Goal: Subscribe to service/newsletter

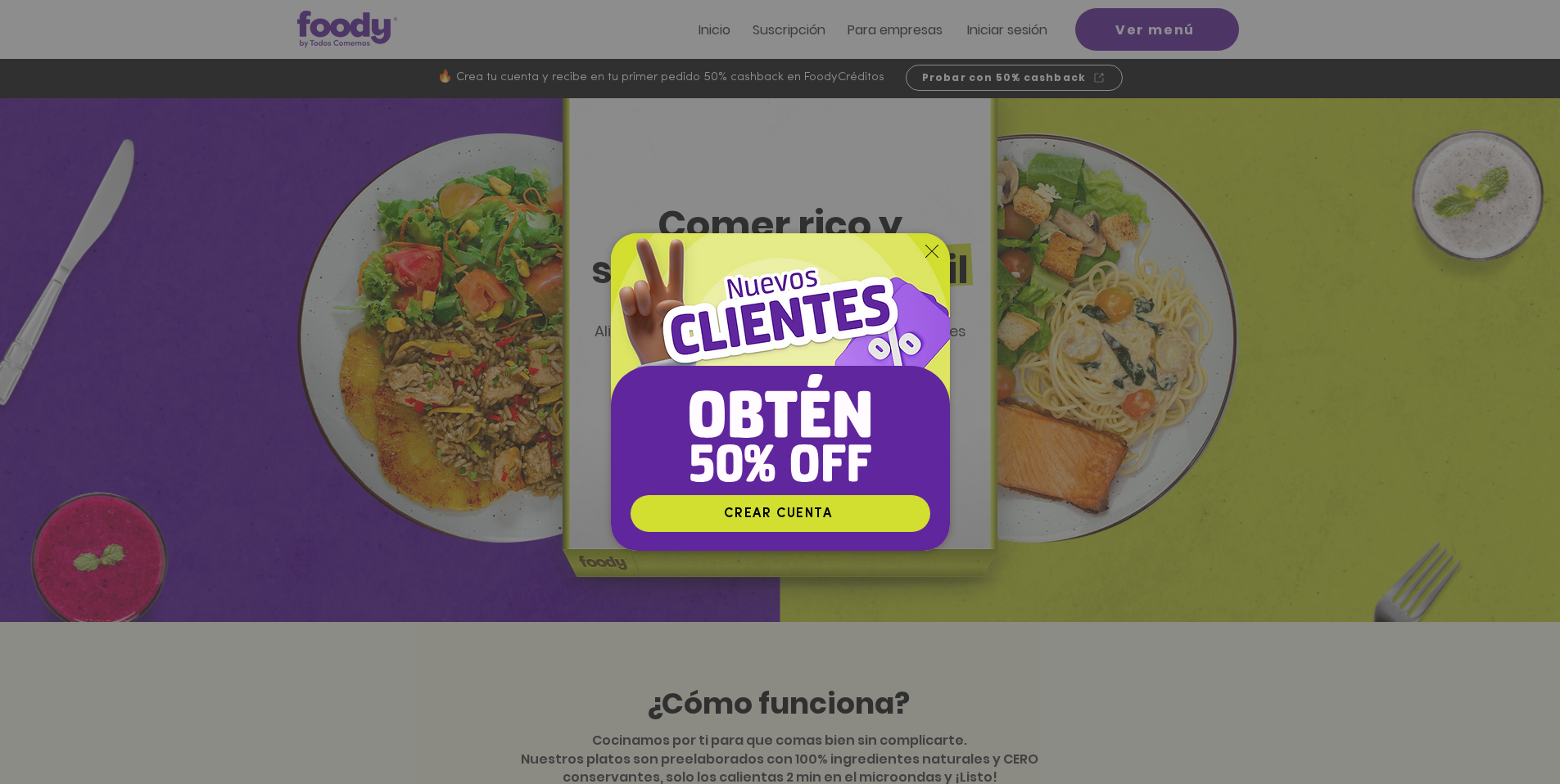
click at [1117, 249] on div "Nuevos suscriptores 50% off" at bounding box center [780, 392] width 1560 height 784
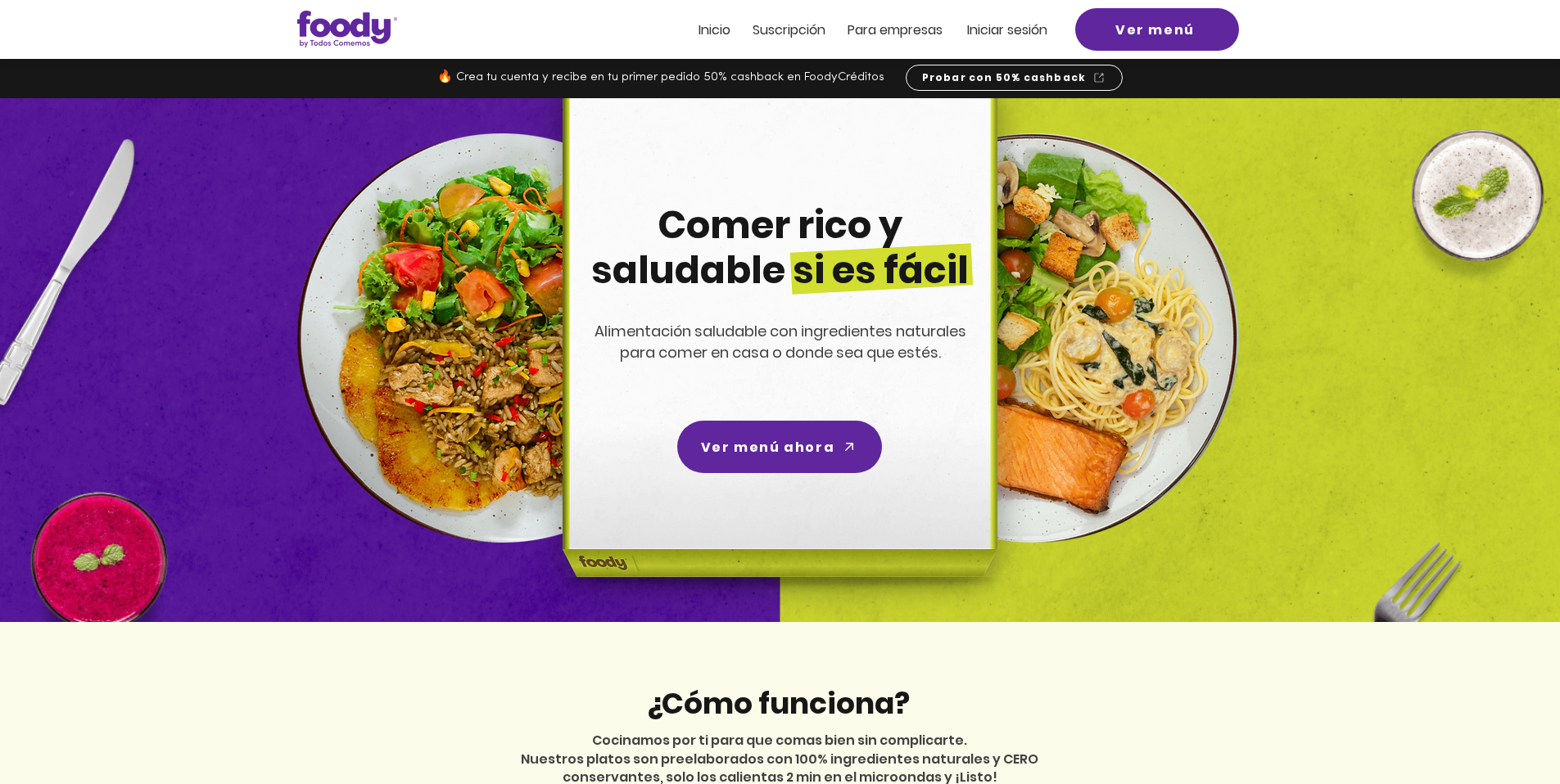
click at [1161, 234] on img at bounding box center [1034, 338] width 409 height 409
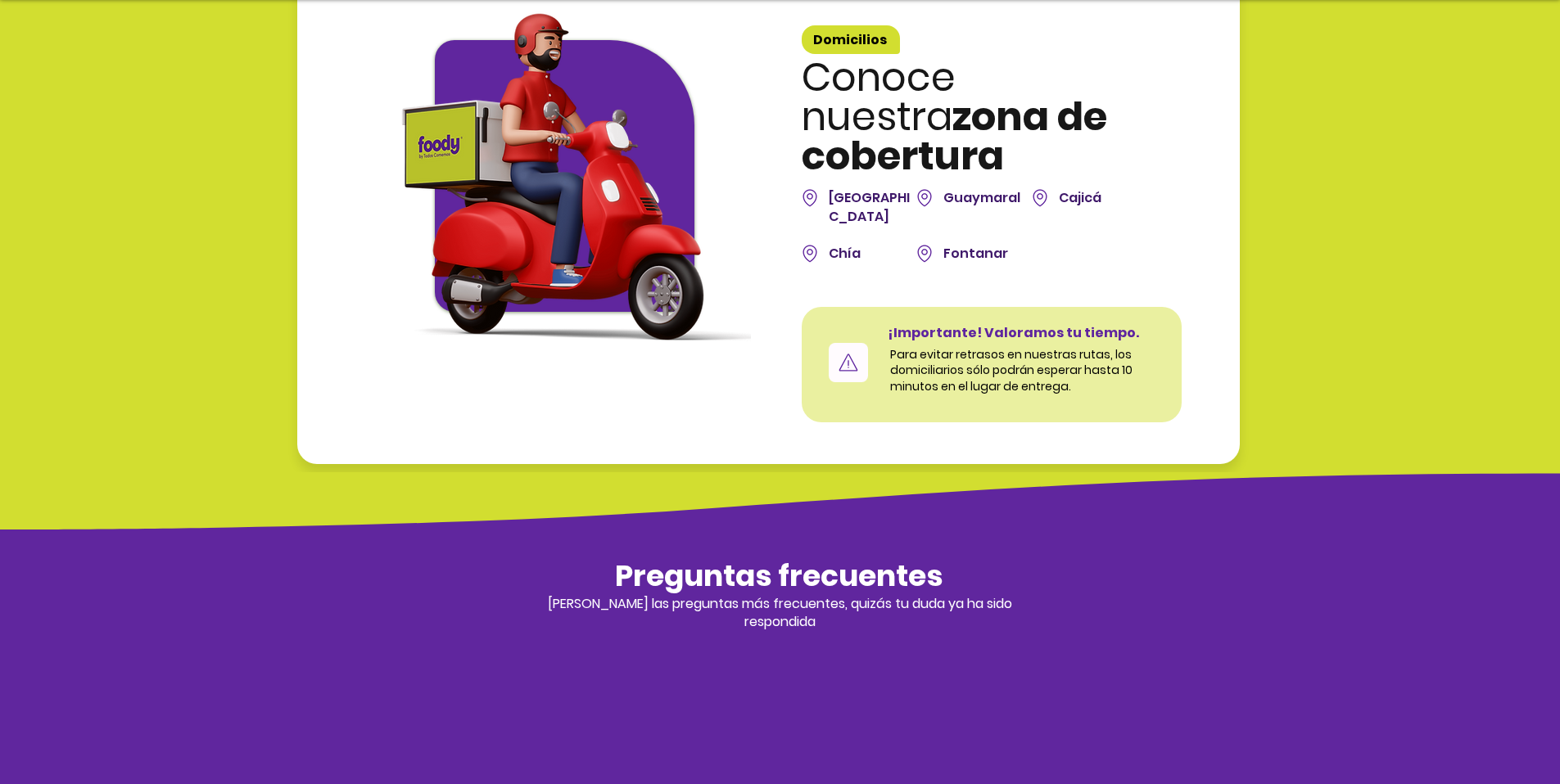
scroll to position [5342, 0]
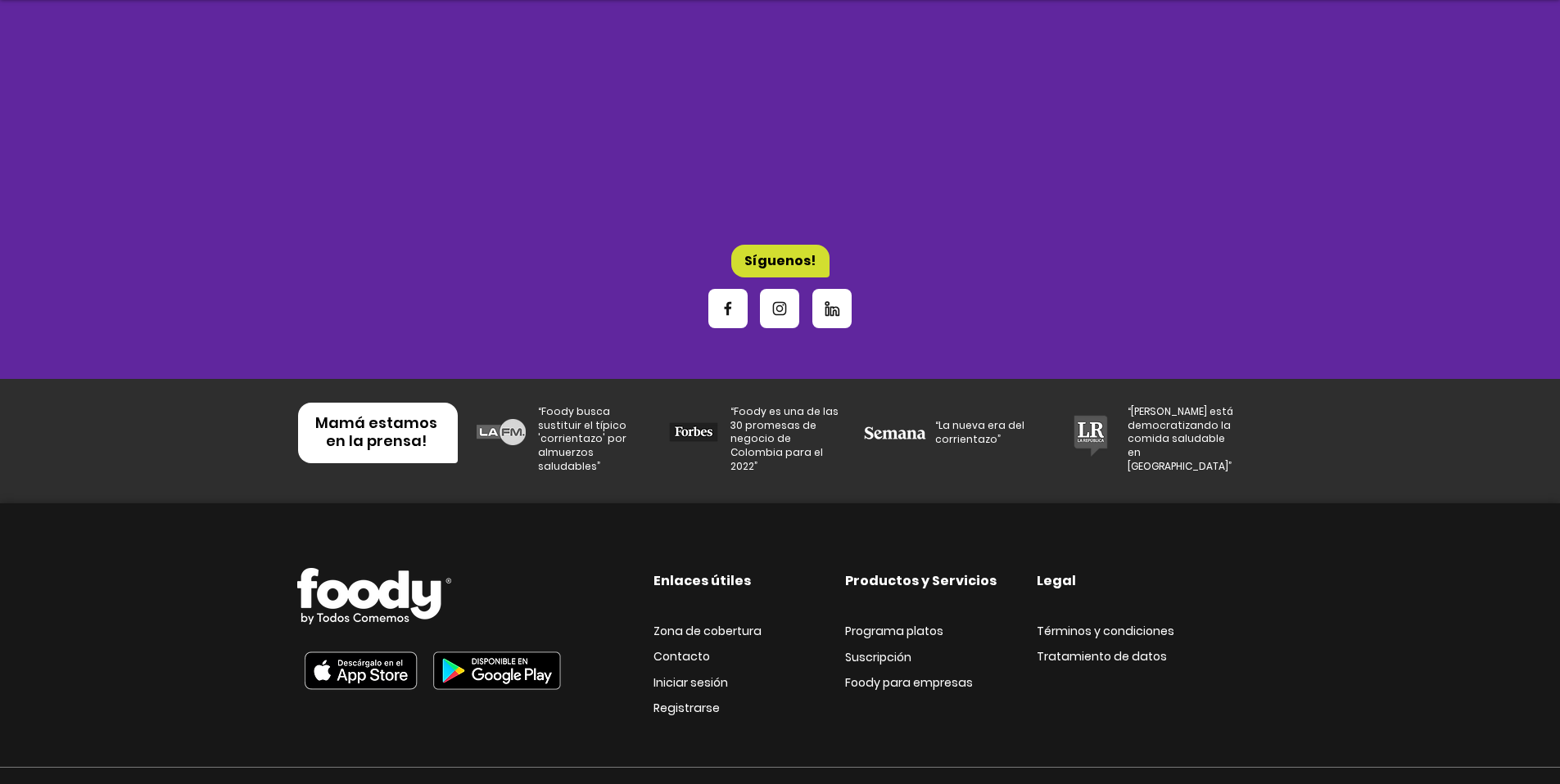
click at [513, 643] on img at bounding box center [496, 671] width 146 height 56
click at [359, 643] on img at bounding box center [361, 671] width 127 height 56
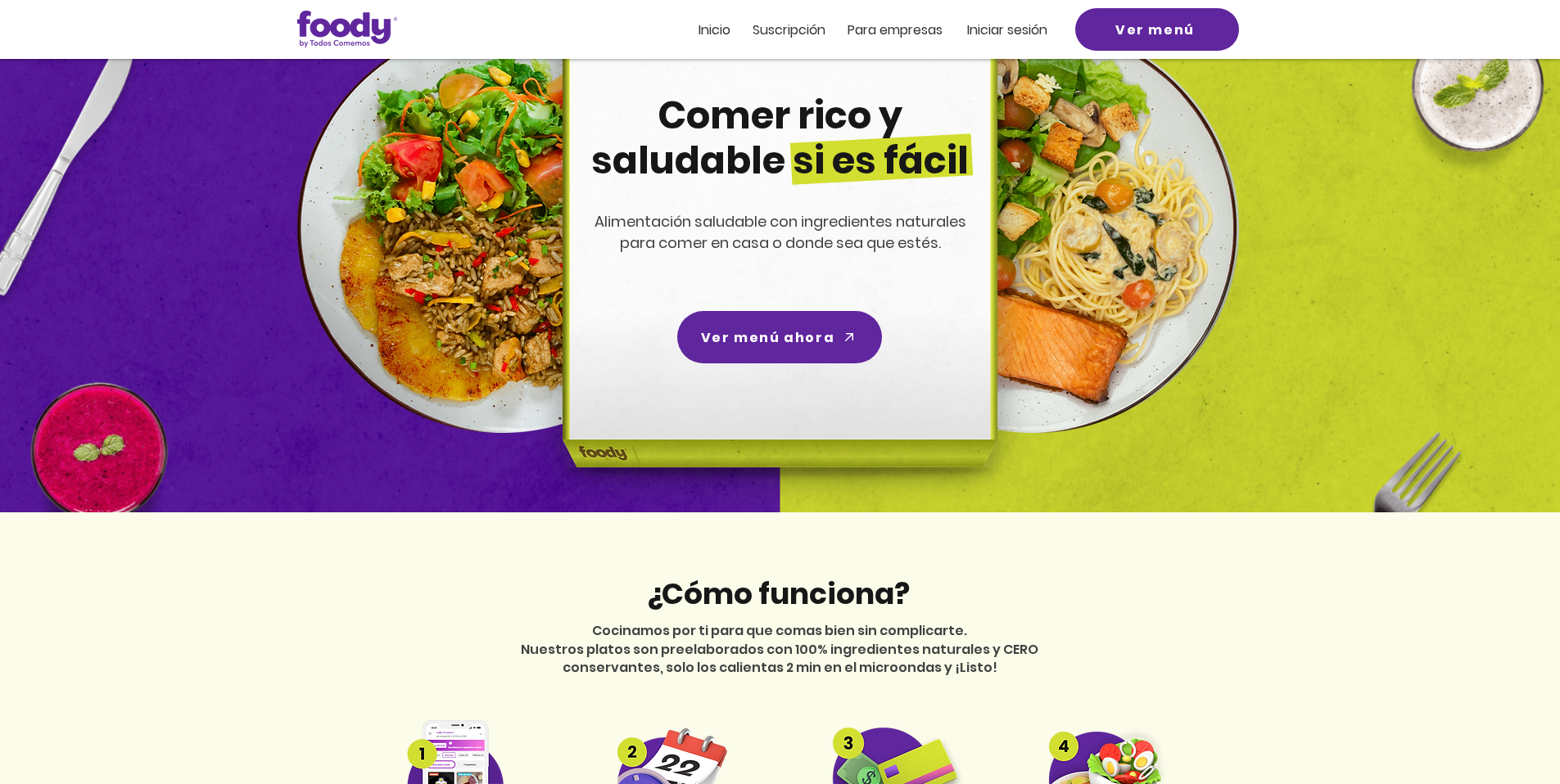
scroll to position [0, 0]
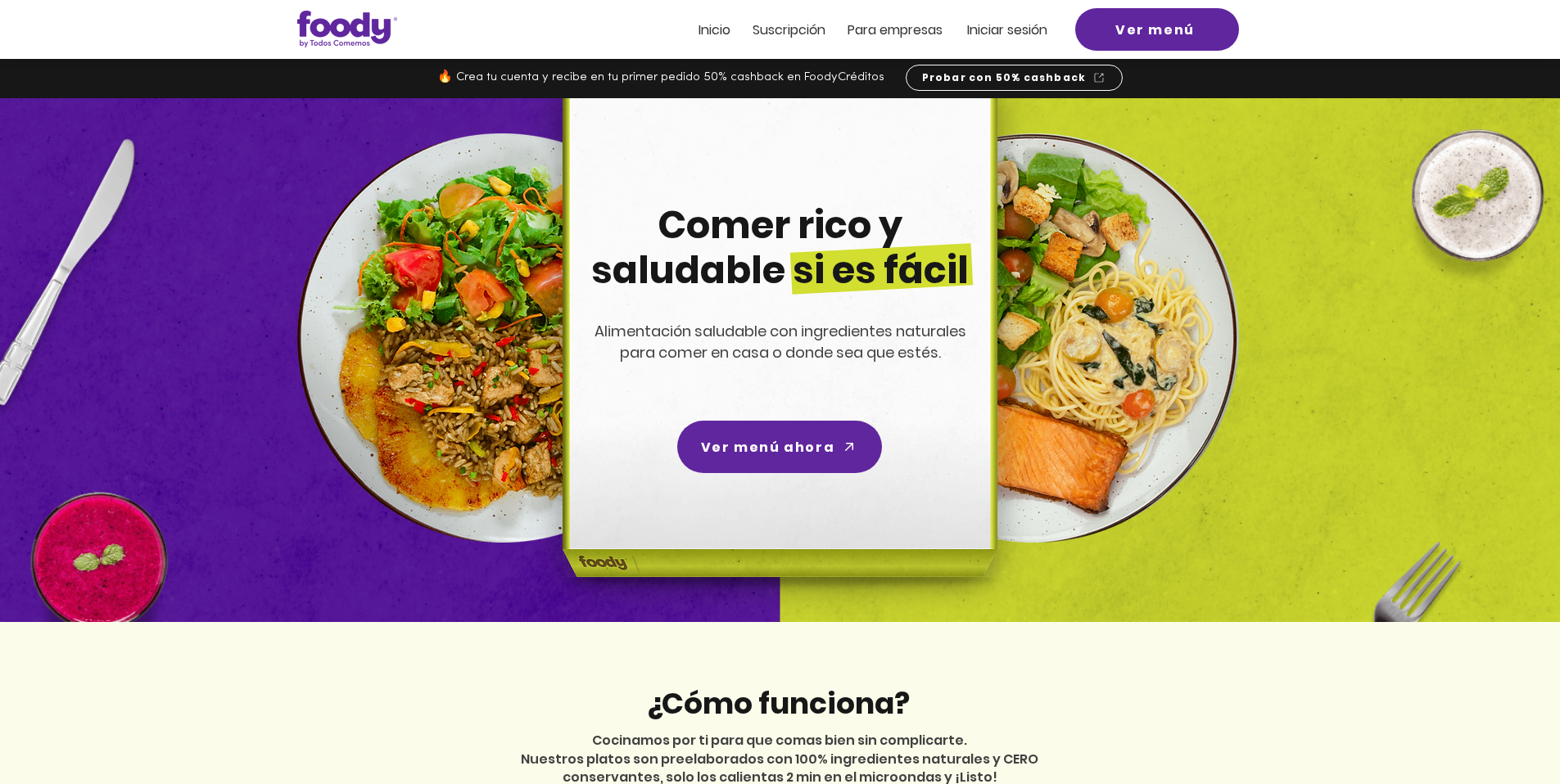
click at [795, 32] on span "Suscripción" at bounding box center [789, 29] width 73 height 19
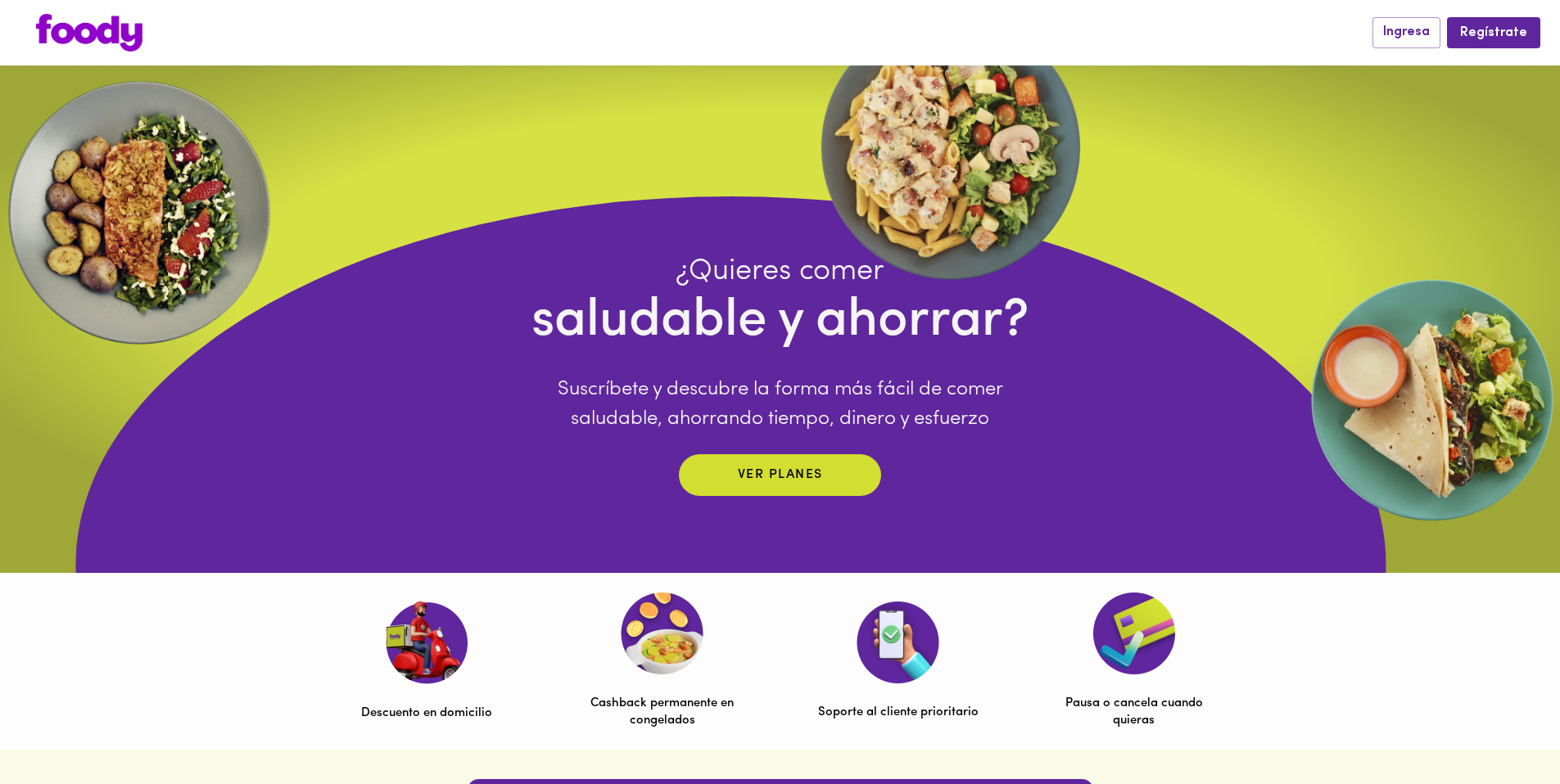
scroll to position [743, 0]
